Goal: Task Accomplishment & Management: Complete application form

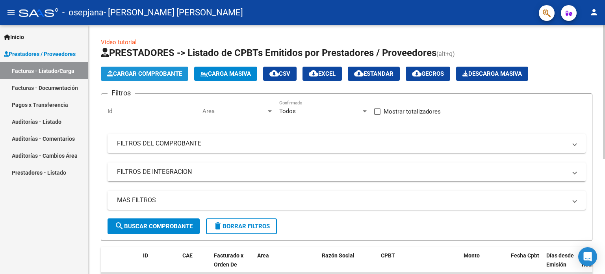
click at [153, 76] on span "Cargar Comprobante" at bounding box center [144, 73] width 75 height 7
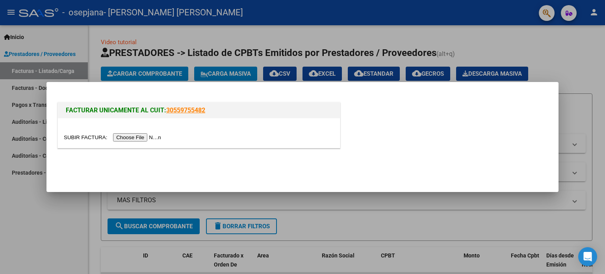
click at [131, 137] on input "file" at bounding box center [114, 137] width 100 height 8
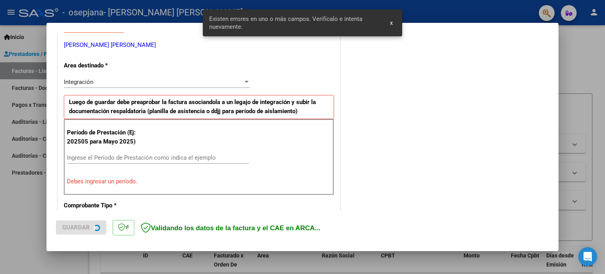
scroll to position [170, 0]
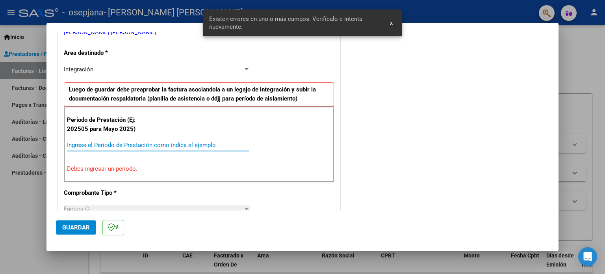
click at [175, 143] on input "Ingrese el Período de Prestación como indica el ejemplo" at bounding box center [158, 144] width 182 height 7
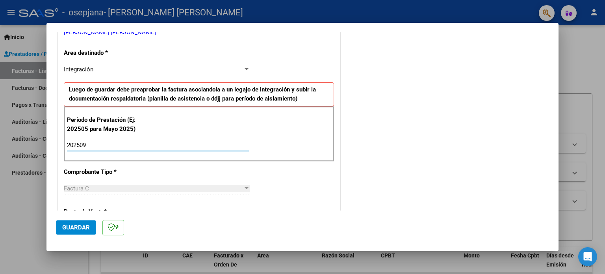
type input "202509"
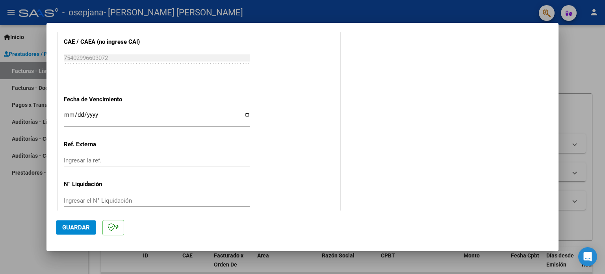
scroll to position [510, 0]
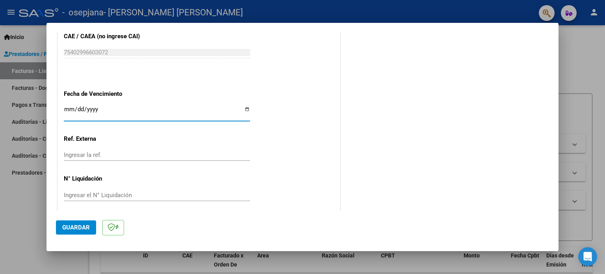
click at [242, 110] on input "Ingresar la fecha" at bounding box center [157, 112] width 186 height 13
type input "[DATE]"
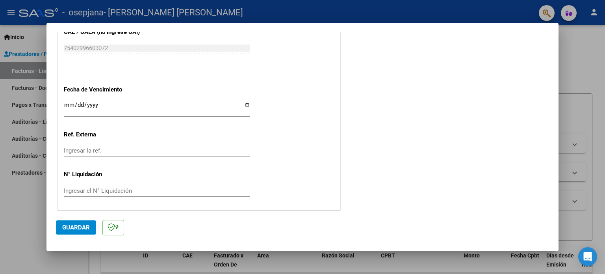
drag, startPoint x: 558, startPoint y: 186, endPoint x: 556, endPoint y: 201, distance: 15.9
click at [556, 201] on mat-dialog-content "COMPROBANTE VER COMPROBANTE El comprobante fue leído exitosamente. DATOS DEL CO…" at bounding box center [302, 121] width 512 height 178
click at [76, 225] on span "Guardar" at bounding box center [76, 227] width 28 height 7
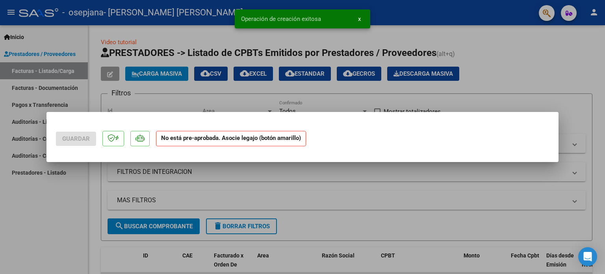
scroll to position [0, 0]
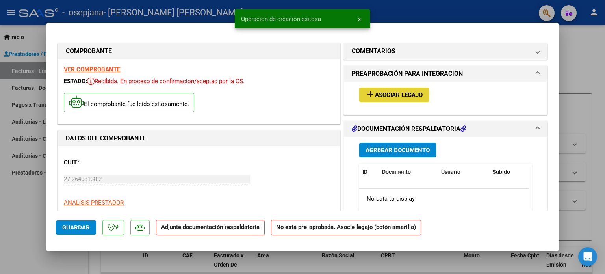
click at [378, 91] on span "Asociar Legajo" at bounding box center [399, 94] width 48 height 7
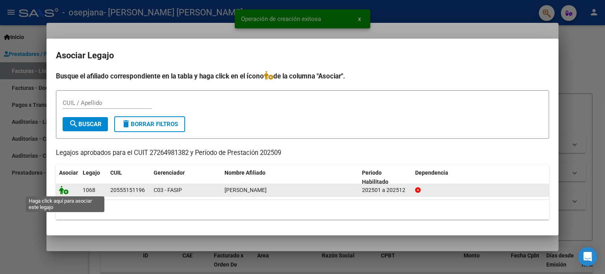
click at [60, 190] on icon at bounding box center [63, 190] width 9 height 9
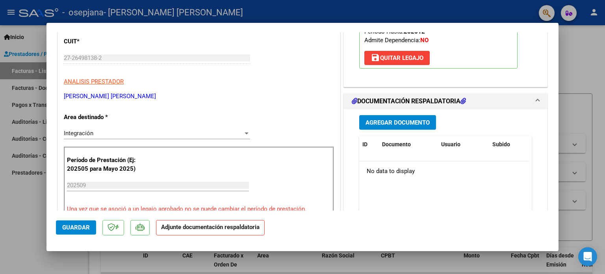
scroll to position [120, 0]
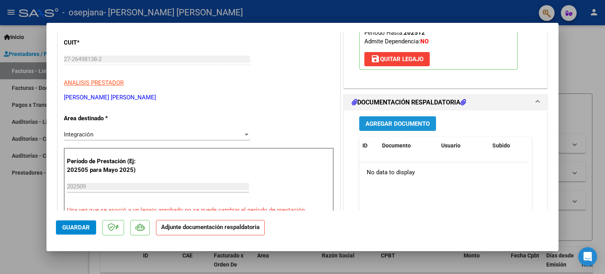
click at [384, 123] on span "Agregar Documento" at bounding box center [398, 123] width 64 height 7
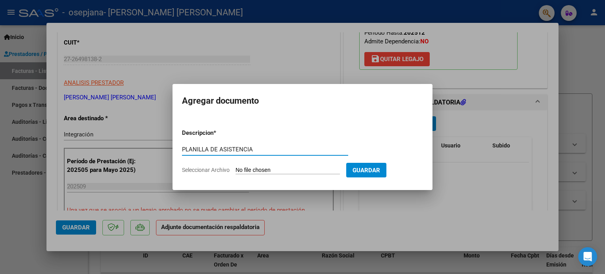
type input "PLANILLA DE ASISTENCIA"
click at [208, 169] on span "Seleccionar Archivo" at bounding box center [206, 170] width 48 height 6
click at [236, 169] on input "Seleccionar Archivo" at bounding box center [288, 170] width 104 height 7
type input "C:\fakepath\planilla sept rolandi lucas.pdf"
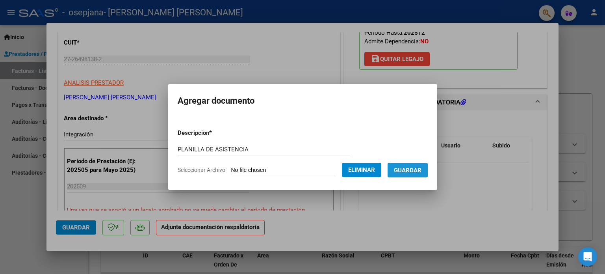
click at [408, 174] on span "Guardar" at bounding box center [408, 170] width 28 height 7
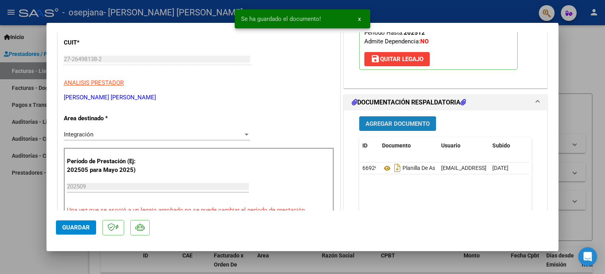
click at [410, 118] on button "Agregar Documento" at bounding box center [397, 123] width 77 height 15
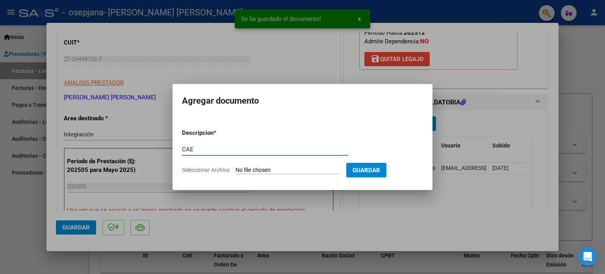
type input "CAE"
click at [204, 167] on span "Seleccionar Archivo" at bounding box center [206, 170] width 48 height 6
click at [236, 167] on input "Seleccionar Archivo" at bounding box center [288, 170] width 104 height 7
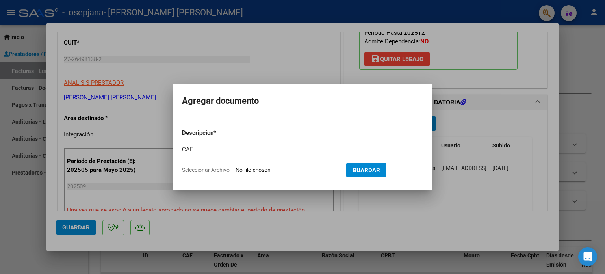
type input "C:\fakepath\CAE SEPTIEMBRE ROLANDI LUCA.pdf"
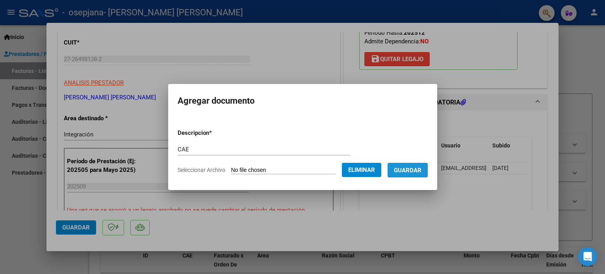
click at [412, 175] on button "Guardar" at bounding box center [408, 170] width 40 height 15
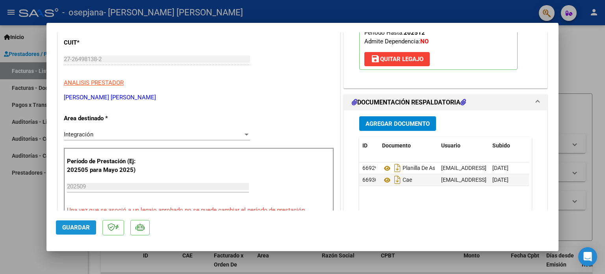
click at [66, 229] on span "Guardar" at bounding box center [76, 227] width 28 height 7
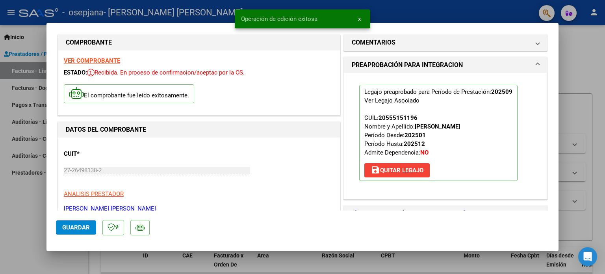
scroll to position [13, 0]
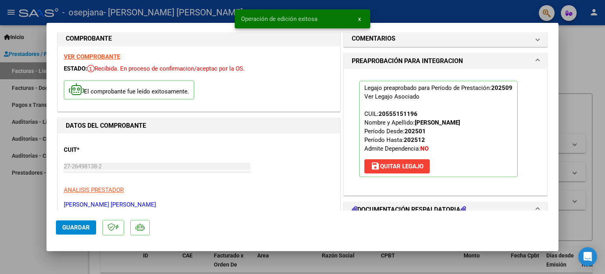
click at [579, 62] on div at bounding box center [302, 137] width 605 height 274
type input "$ 0,00"
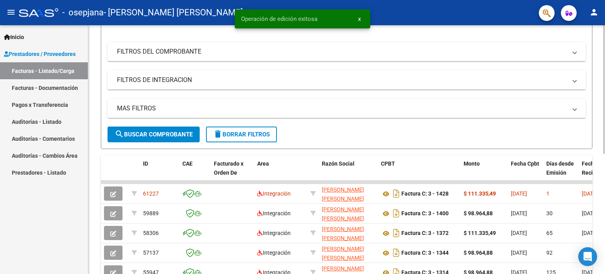
scroll to position [94, 0]
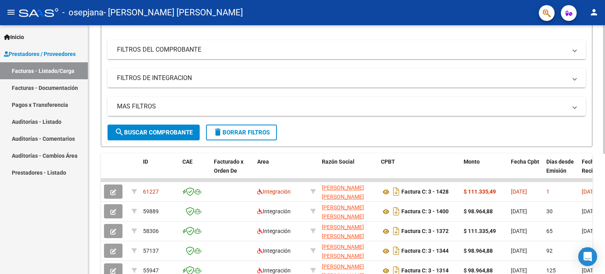
click at [605, 152] on div at bounding box center [604, 139] width 2 height 128
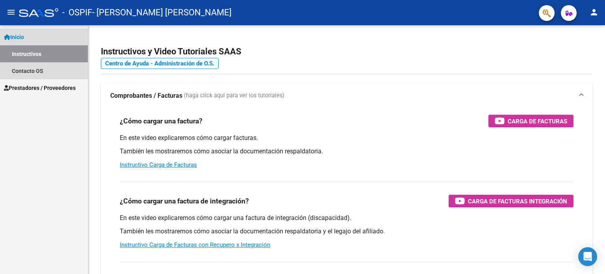
click at [31, 30] on link "Inicio" at bounding box center [44, 36] width 88 height 17
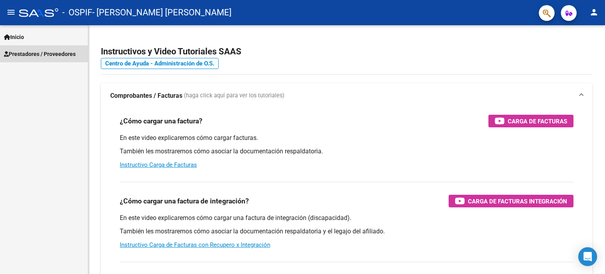
click at [33, 55] on span "Prestadores / Proveedores" at bounding box center [40, 54] width 72 height 9
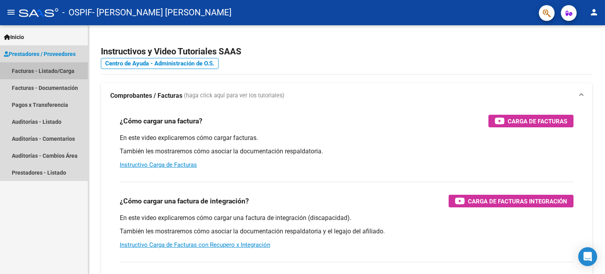
click at [42, 75] on link "Facturas - Listado/Carga" at bounding box center [44, 70] width 88 height 17
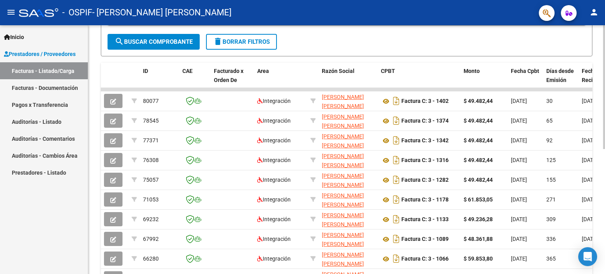
scroll to position [187, 0]
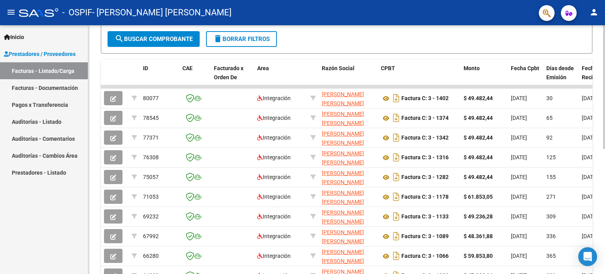
click at [605, 179] on div at bounding box center [604, 182] width 2 height 124
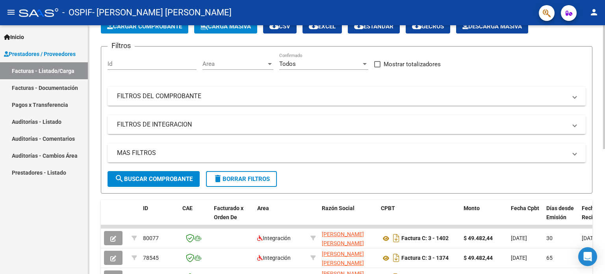
click at [605, 61] on div at bounding box center [604, 111] width 2 height 124
click at [605, 49] on div at bounding box center [604, 111] width 2 height 124
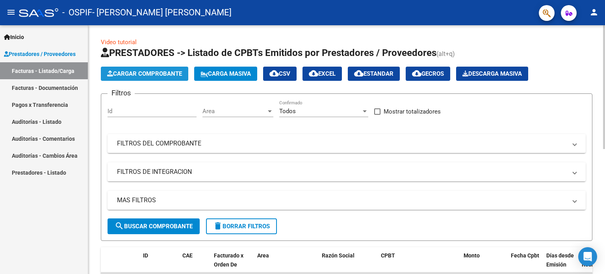
click at [147, 76] on span "Cargar Comprobante" at bounding box center [144, 73] width 75 height 7
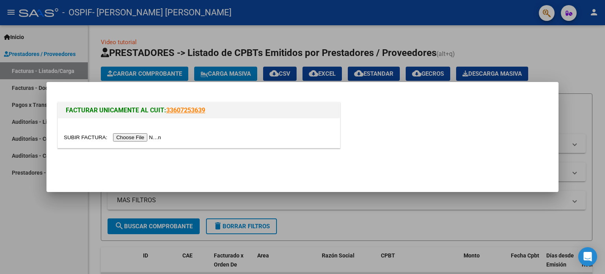
click at [147, 135] on input "file" at bounding box center [114, 137] width 100 height 8
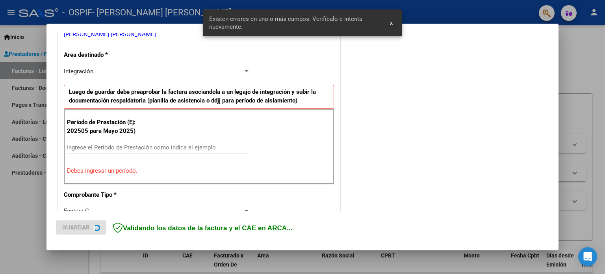
scroll to position [184, 0]
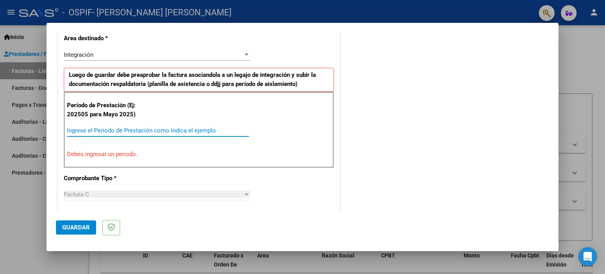
click at [191, 130] on input "Ingrese el Período de Prestación como indica el ejemplo" at bounding box center [158, 130] width 182 height 7
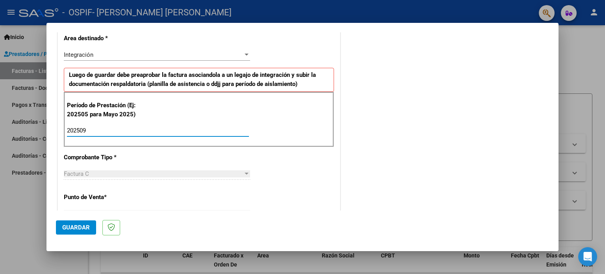
type input "202509"
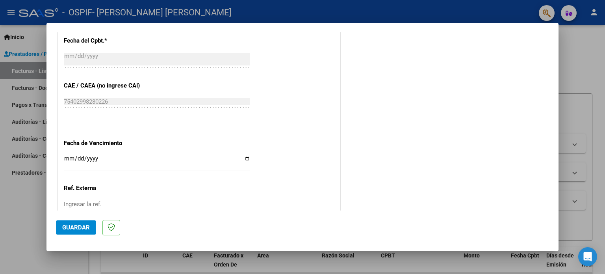
scroll to position [459, 0]
click at [244, 156] on input "Ingresar la fecha" at bounding box center [157, 162] width 186 height 13
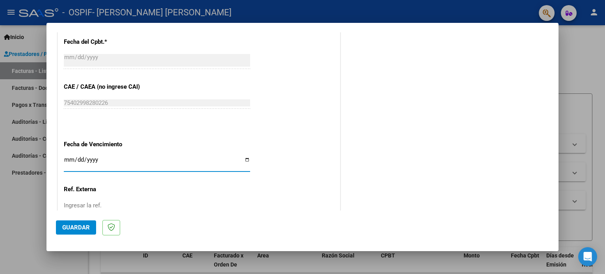
click at [246, 159] on input "Ingresar la fecha" at bounding box center [157, 162] width 186 height 13
type input "[DATE]"
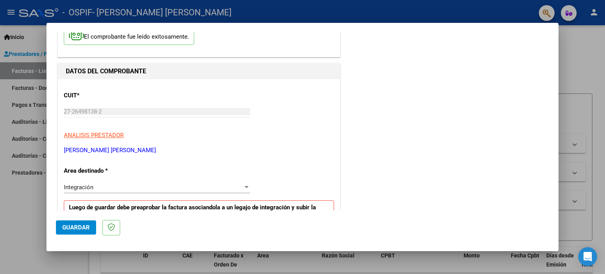
scroll to position [0, 0]
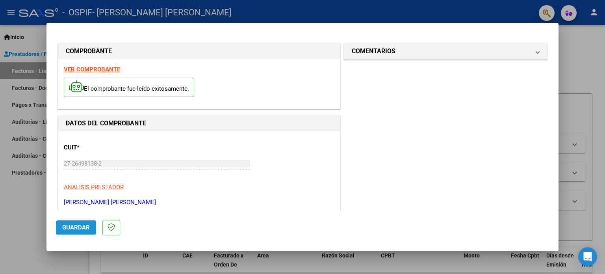
click at [76, 228] on span "Guardar" at bounding box center [76, 227] width 28 height 7
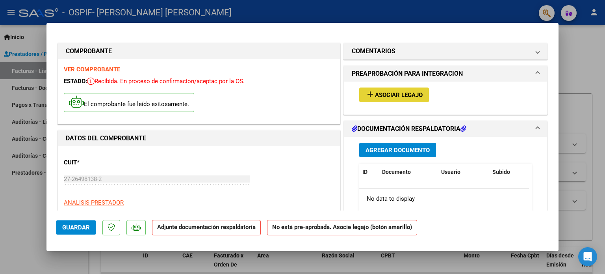
click at [382, 100] on button "add Asociar Legajo" at bounding box center [394, 94] width 70 height 15
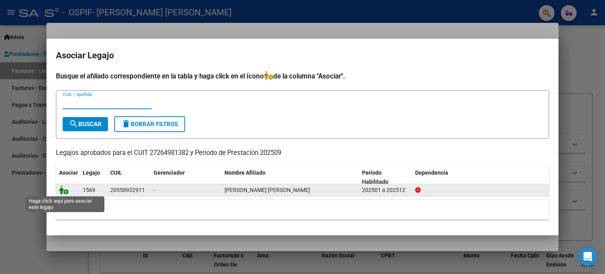
click at [63, 189] on icon at bounding box center [63, 190] width 9 height 9
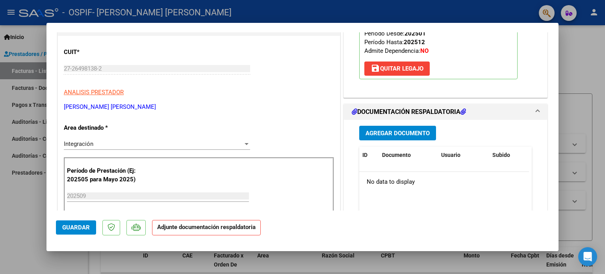
scroll to position [109, 0]
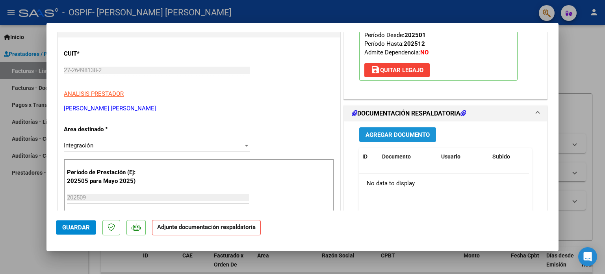
click at [392, 134] on span "Agregar Documento" at bounding box center [398, 134] width 64 height 7
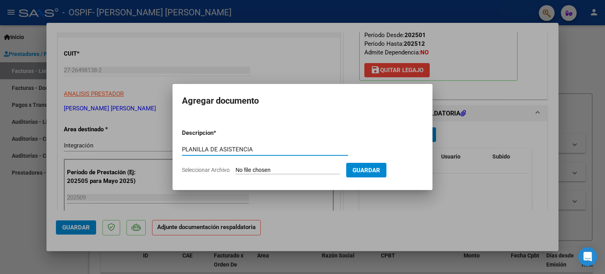
type input "PLANILLA DE ASISTENCIA"
click at [223, 170] on span "Seleccionar Archivo" at bounding box center [206, 170] width 48 height 6
click at [236, 170] on input "Seleccionar Archivo" at bounding box center [288, 170] width 104 height 7
type input "C:\fakepath\planilla sept [PERSON_NAME].pdf"
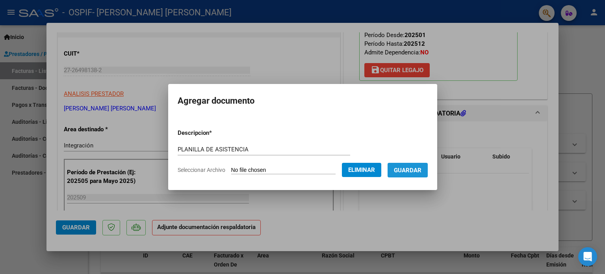
click at [421, 172] on span "Guardar" at bounding box center [408, 170] width 28 height 7
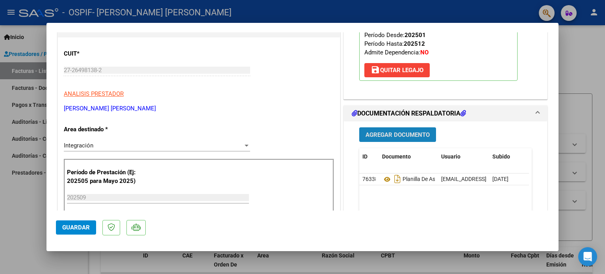
click at [379, 140] on button "Agregar Documento" at bounding box center [397, 134] width 77 height 15
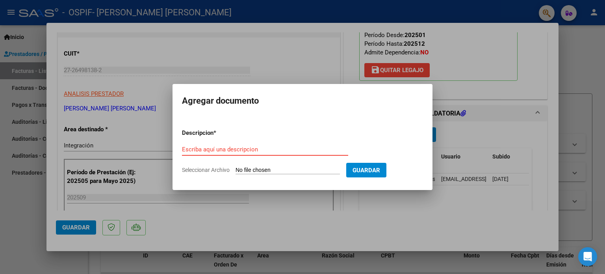
click at [318, 149] on input "Escriba aquí una descripcion" at bounding box center [265, 149] width 166 height 7
click at [451, 136] on div at bounding box center [302, 137] width 605 height 274
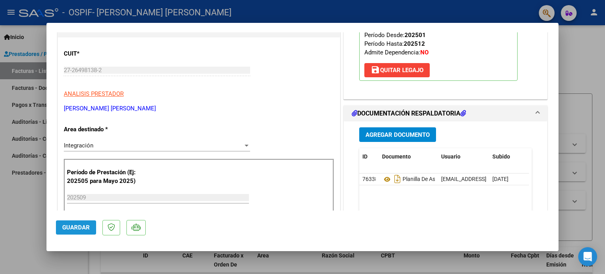
click at [76, 227] on span "Guardar" at bounding box center [76, 227] width 28 height 7
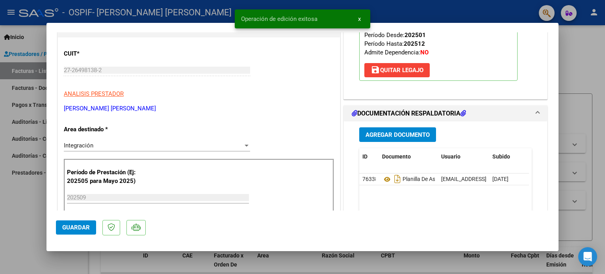
click at [577, 44] on div at bounding box center [302, 137] width 605 height 274
type input "$ 0,00"
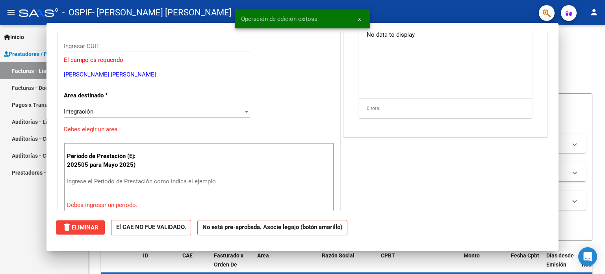
scroll to position [84, 0]
